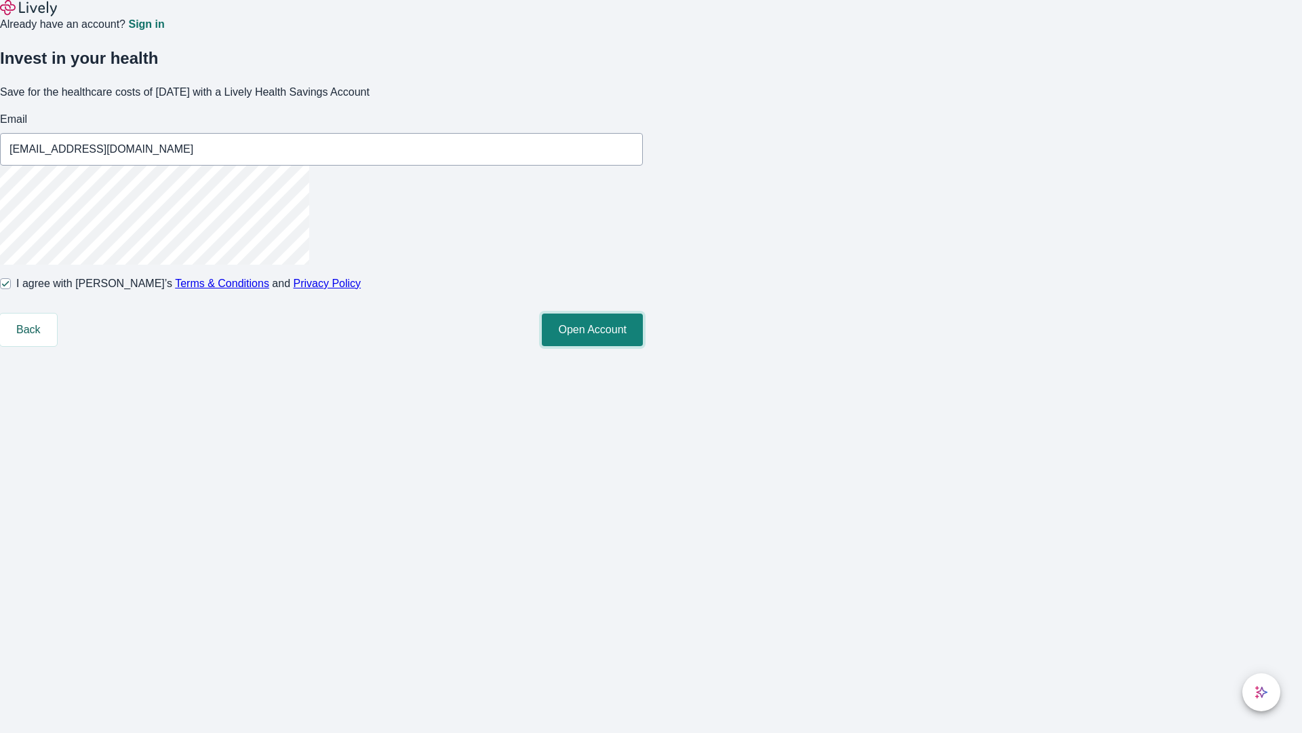
click at [643, 346] on button "Open Account" at bounding box center [592, 329] width 101 height 33
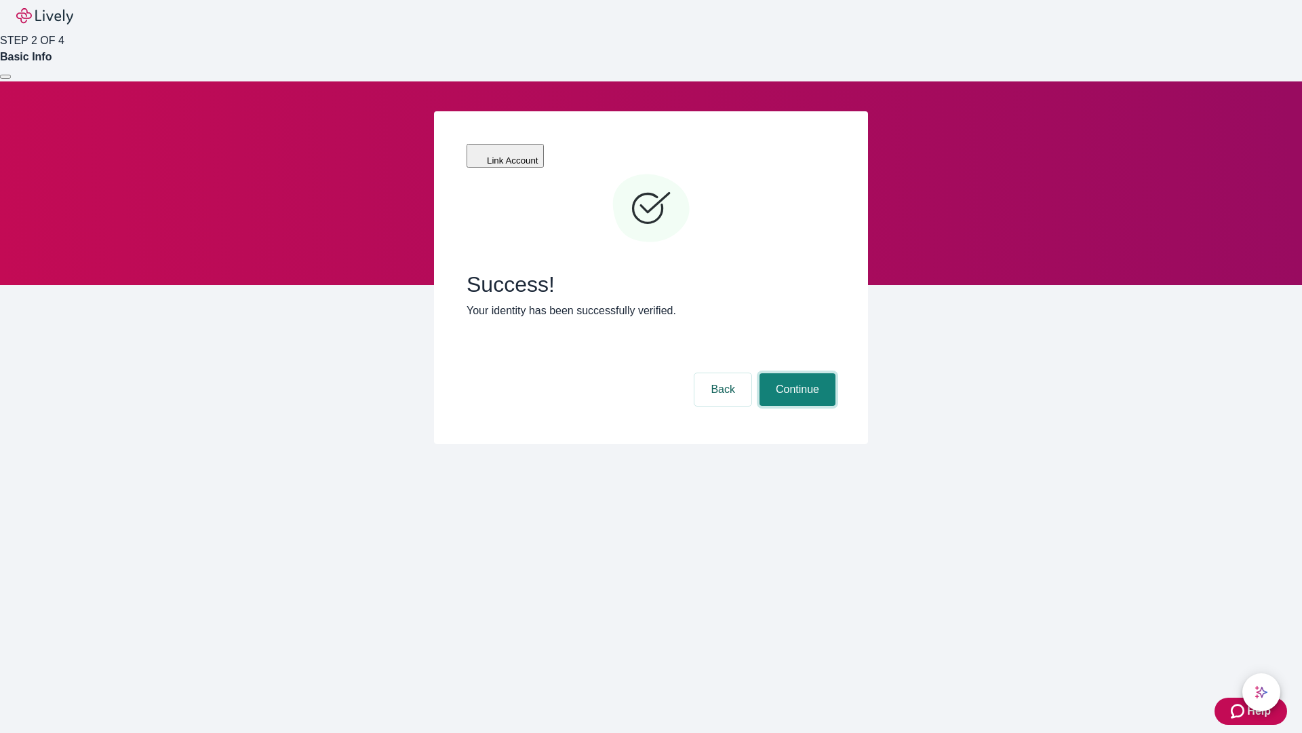
click at [796, 373] on button "Continue" at bounding box center [798, 389] width 76 height 33
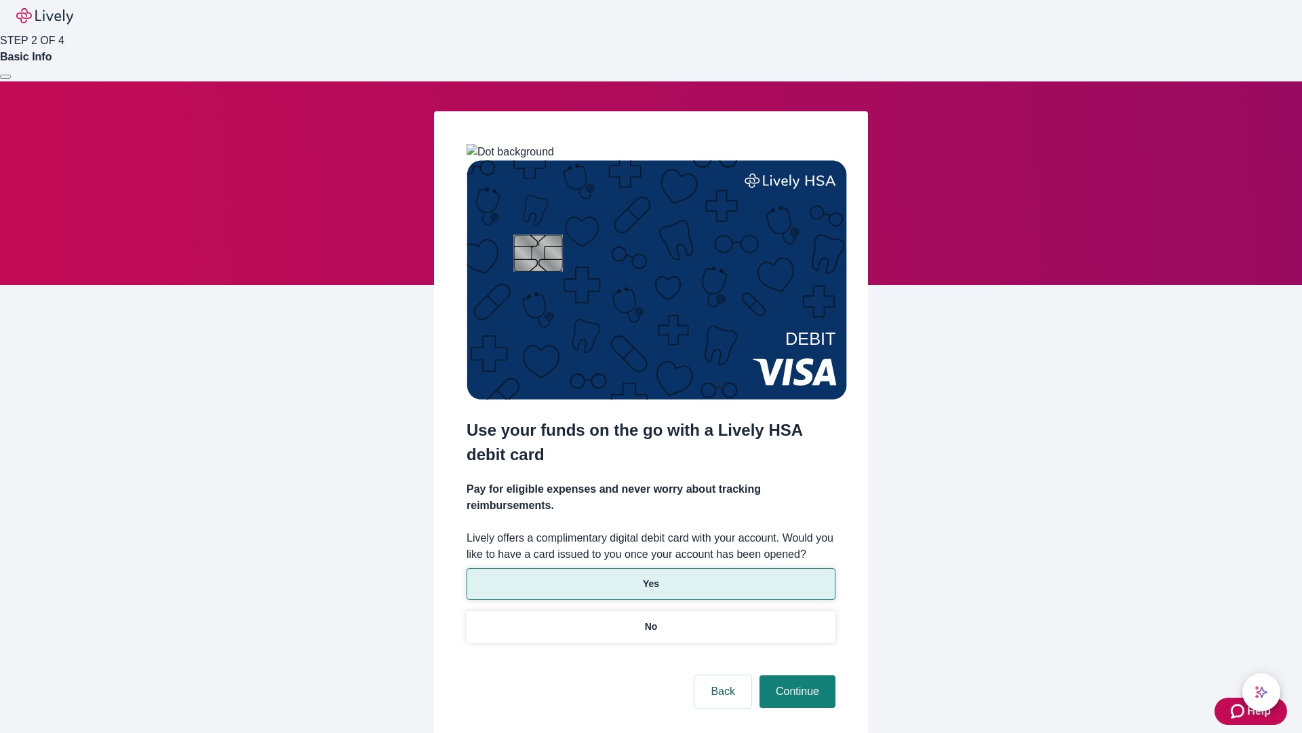
click at [650, 577] on p "Yes" at bounding box center [651, 584] width 16 height 14
click at [796, 675] on button "Continue" at bounding box center [798, 691] width 76 height 33
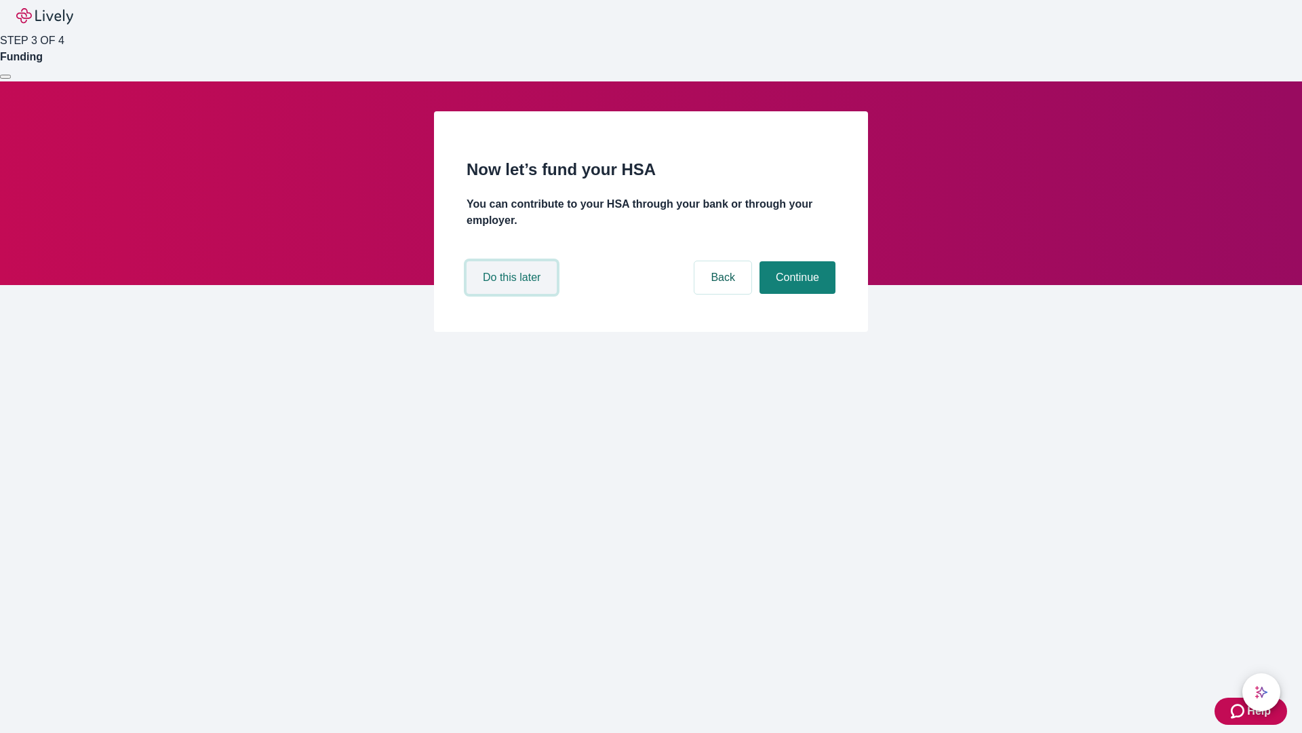
click at [513, 294] on button "Do this later" at bounding box center [512, 277] width 90 height 33
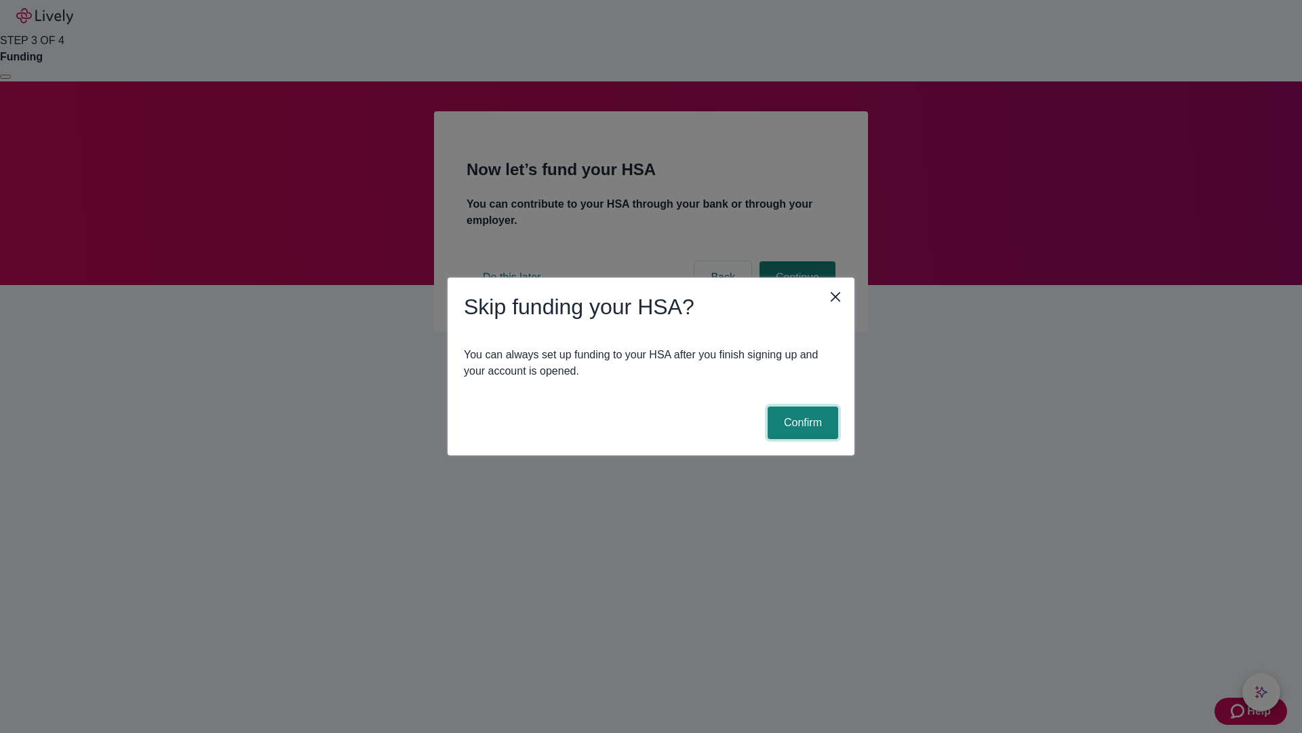
click at [801, 423] on button "Confirm" at bounding box center [803, 422] width 71 height 33
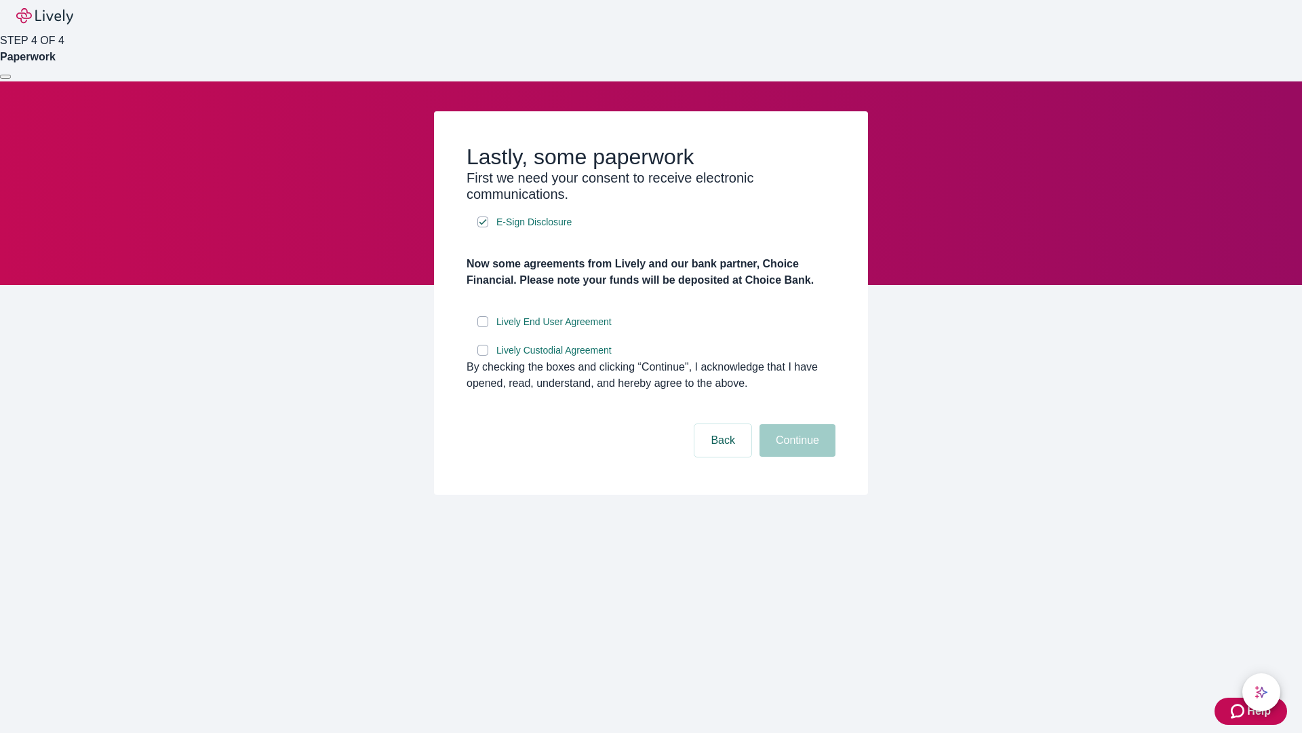
click at [483, 327] on input "Lively End User Agreement" at bounding box center [482, 321] width 11 height 11
checkbox input "true"
click at [483, 355] on input "Lively Custodial Agreement" at bounding box center [482, 350] width 11 height 11
checkbox input "true"
click at [796, 456] on button "Continue" at bounding box center [798, 440] width 76 height 33
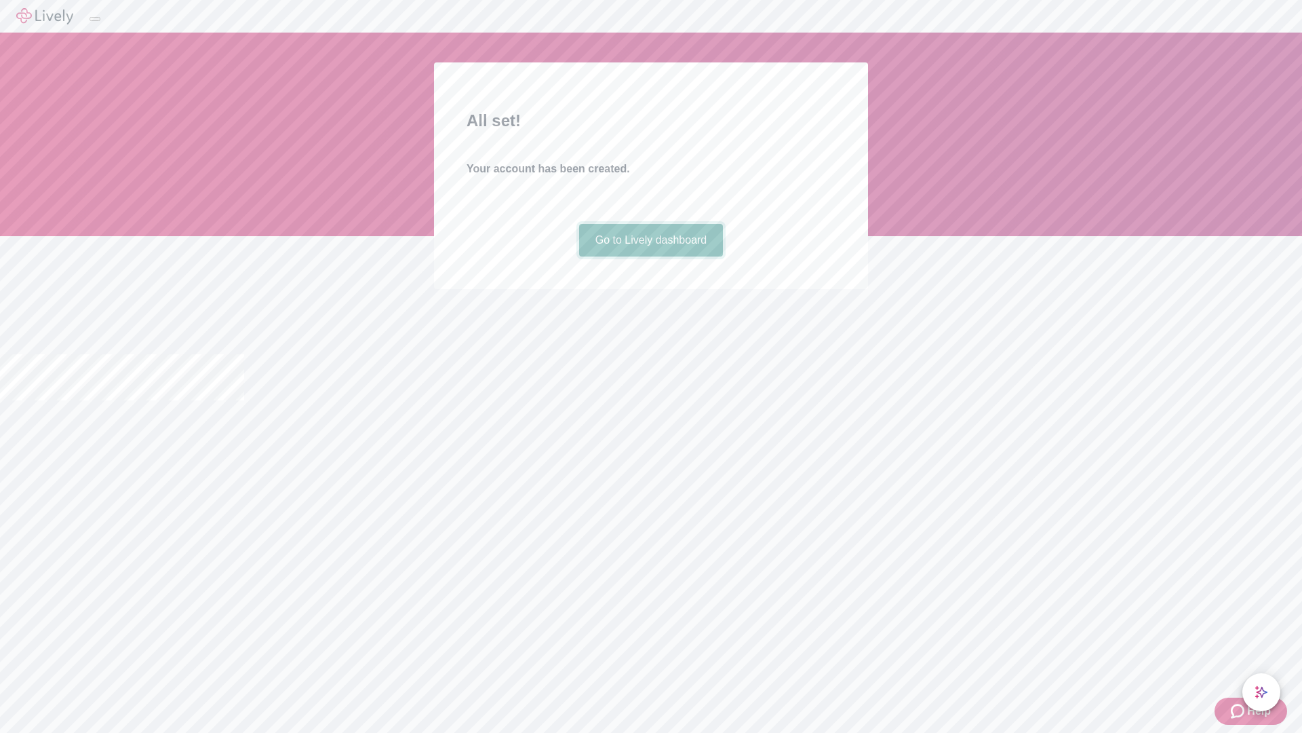
click at [650, 256] on link "Go to Lively dashboard" at bounding box center [651, 240] width 144 height 33
